Goal: Task Accomplishment & Management: Use online tool/utility

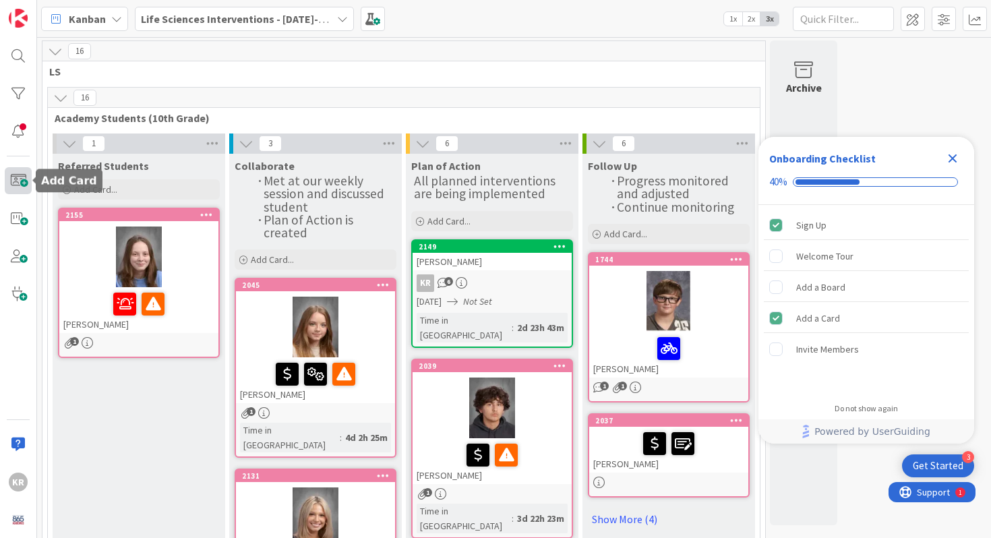
click at [22, 182] on span at bounding box center [18, 180] width 27 height 27
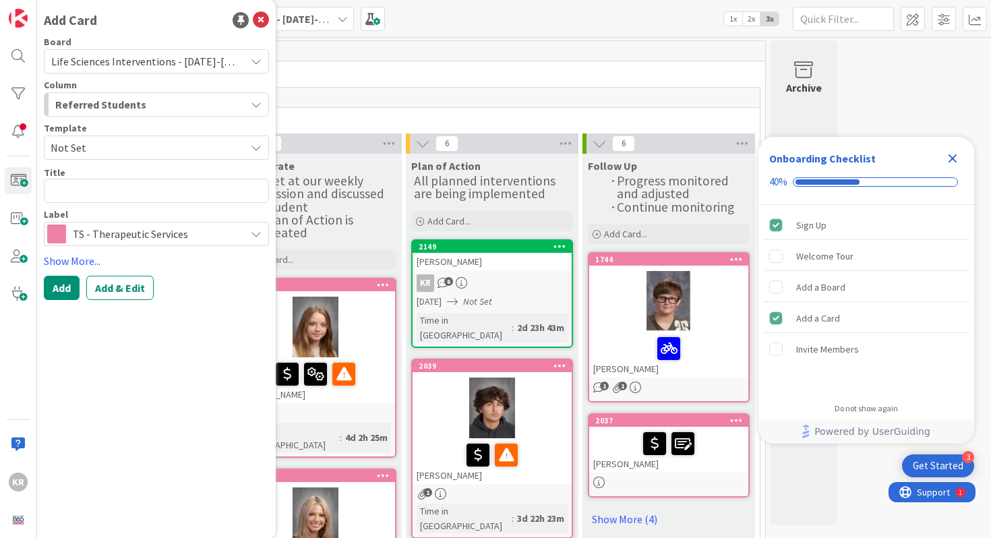
click at [149, 189] on textarea at bounding box center [156, 191] width 225 height 24
type textarea "x"
type textarea "[PERSON_NAME]"
click at [71, 297] on button "Add" at bounding box center [62, 288] width 36 height 24
click at [260, 22] on icon at bounding box center [261, 20] width 16 height 16
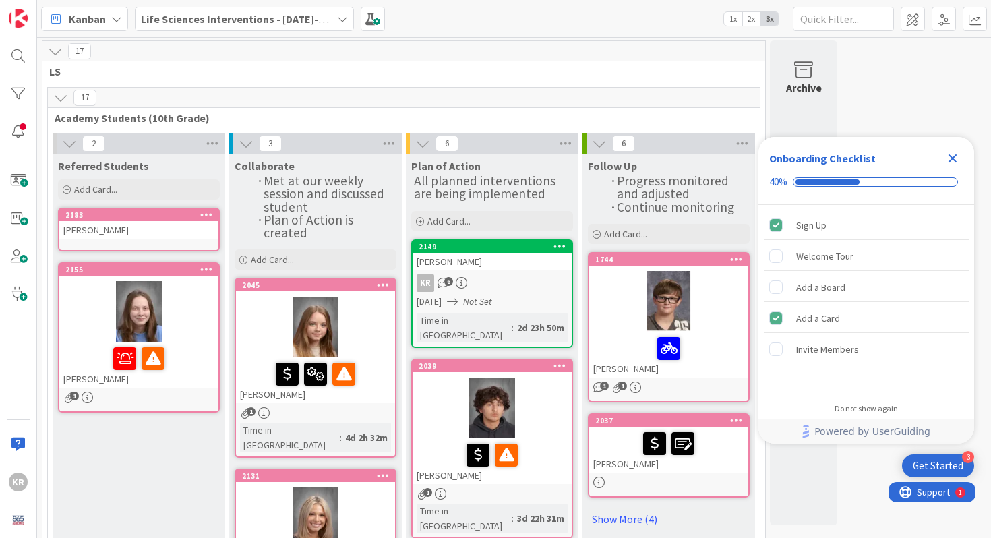
click at [167, 221] on div "[PERSON_NAME]" at bounding box center [138, 230] width 159 height 18
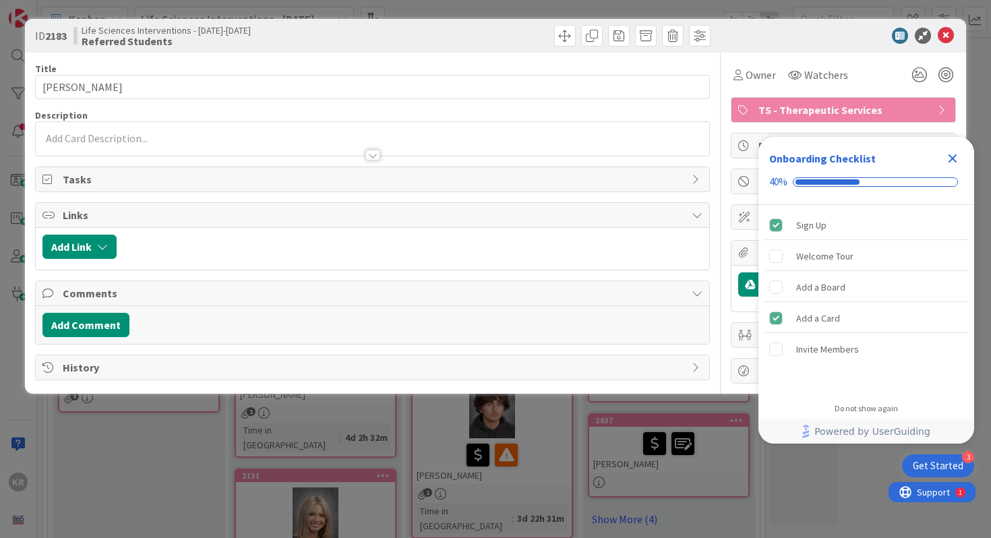
click at [948, 156] on icon "Close Checklist" at bounding box center [953, 158] width 16 height 16
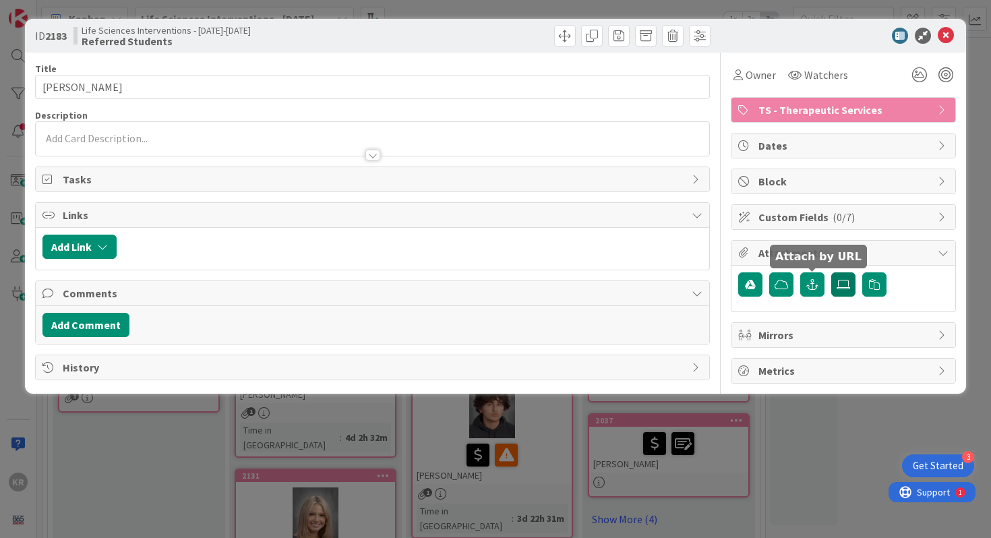
click at [836, 287] on label at bounding box center [843, 284] width 24 height 24
click at [831, 272] on input "file" at bounding box center [831, 272] width 0 height 0
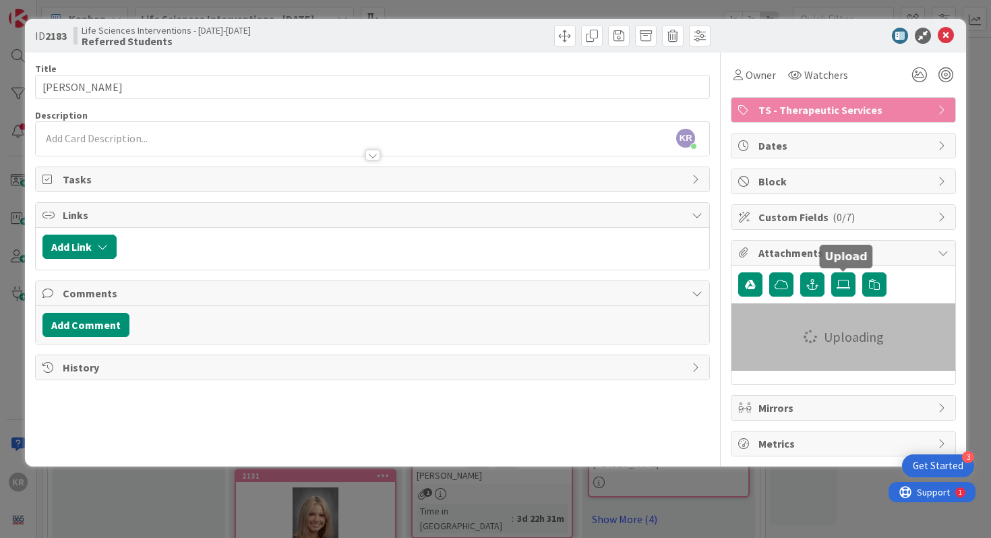
click at [156, 140] on div "KR [PERSON_NAME] just joined" at bounding box center [373, 139] width 674 height 34
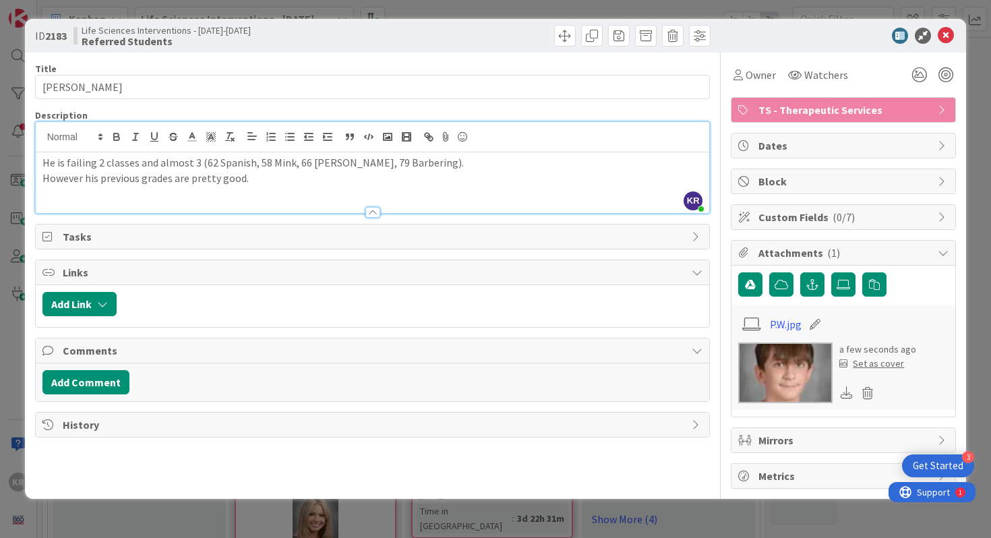
click at [55, 180] on p "However his previous grades are pretty good." at bounding box center [372, 179] width 661 height 16
click at [980, 127] on div "ID 2183 Life Sciences Interventions - [DATE]-[DATE] Referred Students Title 13 …" at bounding box center [495, 269] width 991 height 538
